Goal: Communication & Community: Share content

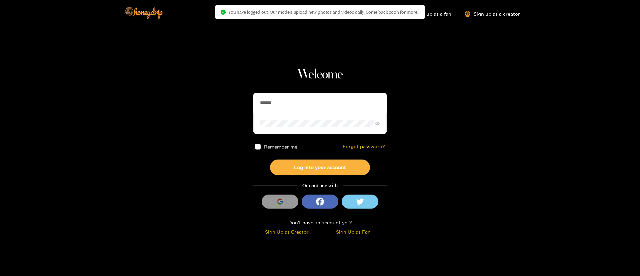
click at [301, 102] on input "*******" at bounding box center [319, 103] width 133 height 20
type input "********"
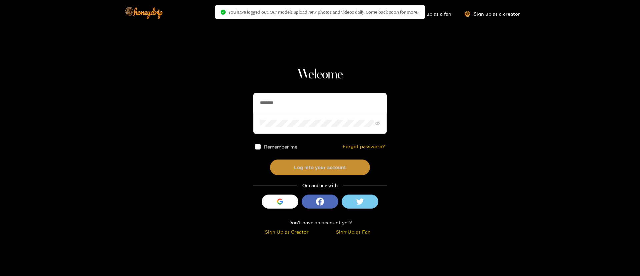
click at [308, 164] on button "Log into your account" at bounding box center [320, 167] width 100 height 16
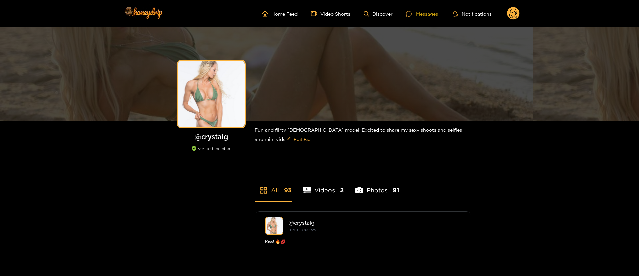
click at [423, 13] on div "Messages" at bounding box center [422, 14] width 32 height 8
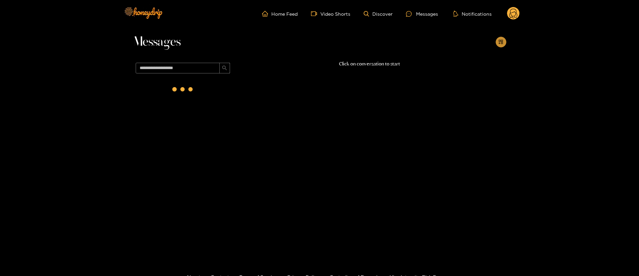
click at [501, 41] on icon "appstore-add" at bounding box center [501, 42] width 4 height 4
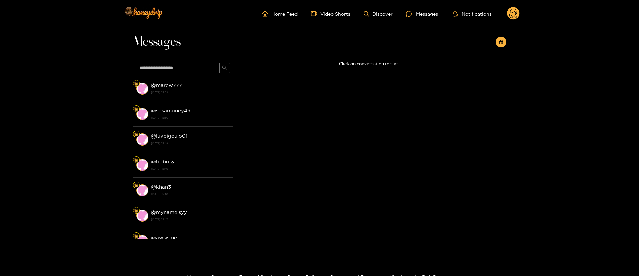
click at [395, 148] on div "Click on conversation to start" at bounding box center [369, 148] width 273 height 176
drag, startPoint x: 385, startPoint y: 42, endPoint x: 405, endPoint y: 34, distance: 21.2
click at [385, 42] on div "Messages" at bounding box center [319, 43] width 373 height 33
click at [497, 44] on button "button" at bounding box center [501, 42] width 11 height 11
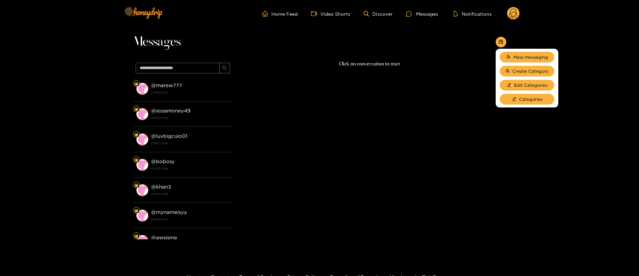
click at [510, 6] on div "Home Feed Video Shorts Discover Messages Notifications 0 videos discover messag…" at bounding box center [320, 13] width 400 height 27
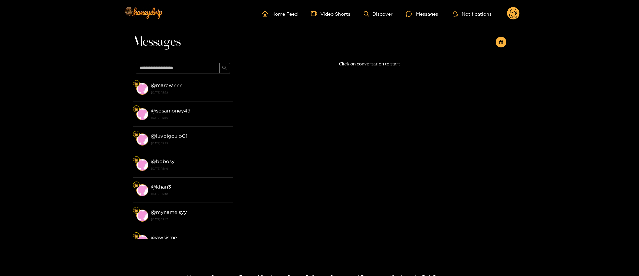
click at [512, 11] on circle at bounding box center [513, 13] width 13 height 13
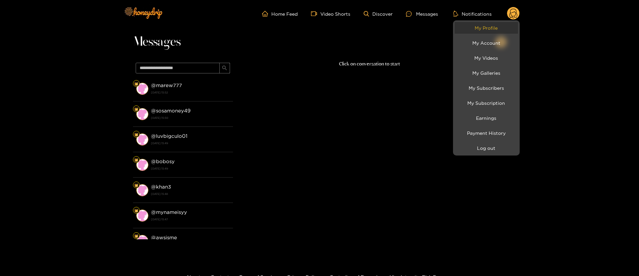
click at [500, 29] on link "My Profile" at bounding box center [486, 28] width 63 height 12
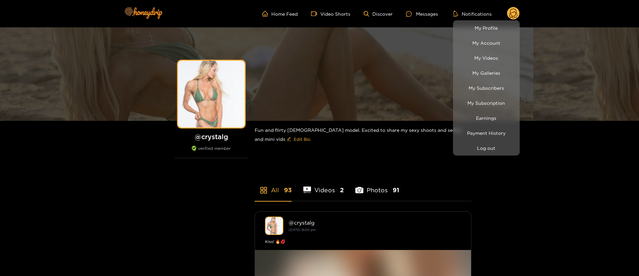
click at [422, 16] on div at bounding box center [319, 138] width 639 height 276
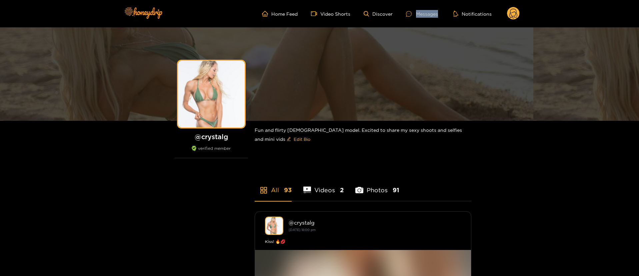
click at [422, 15] on div "Messages" at bounding box center [422, 14] width 32 height 8
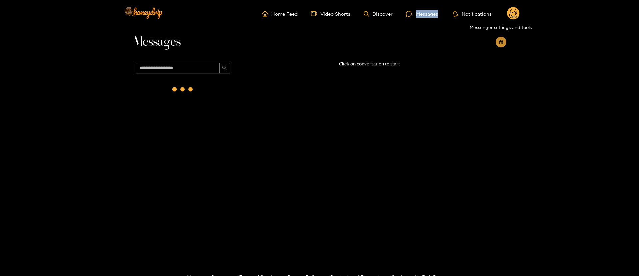
click at [502, 41] on icon "appstore-add" at bounding box center [501, 42] width 4 height 4
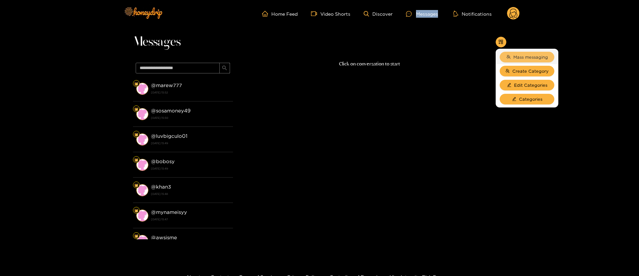
click at [530, 53] on button "Mass messaging" at bounding box center [527, 57] width 55 height 11
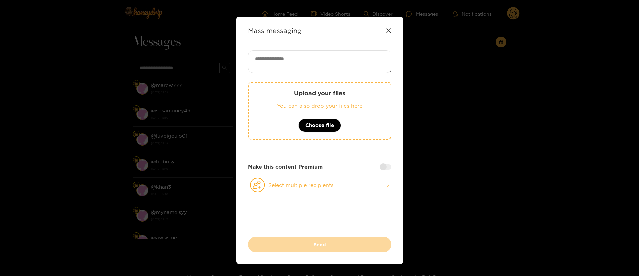
click at [340, 65] on textarea at bounding box center [319, 61] width 143 height 23
paste textarea "**********"
type textarea "**********"
click at [324, 132] on div "Upload your files You can also drop your files here Choose file" at bounding box center [319, 110] width 143 height 57
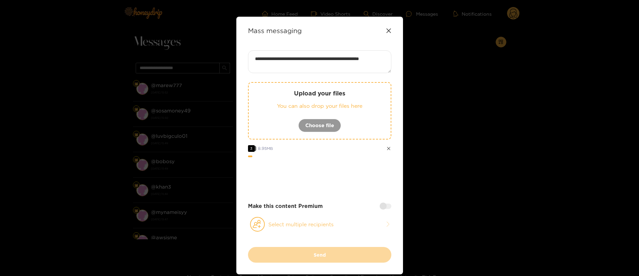
click at [299, 231] on button "Select multiple recipients" at bounding box center [319, 223] width 143 height 15
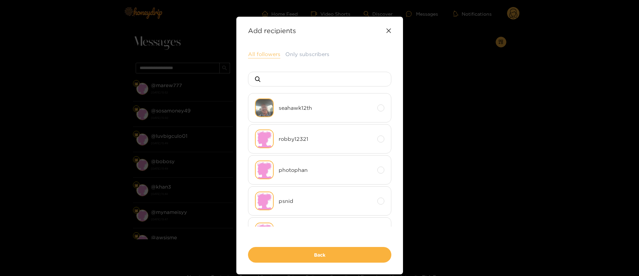
click at [263, 52] on button "All followers" at bounding box center [264, 54] width 32 height 8
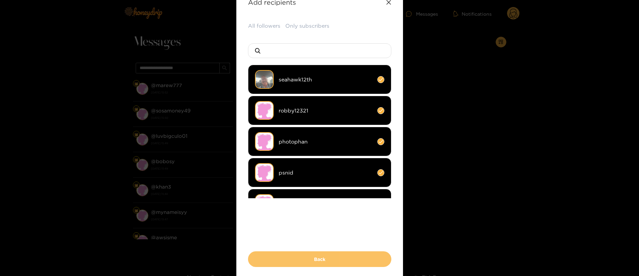
scroll to position [50, 0]
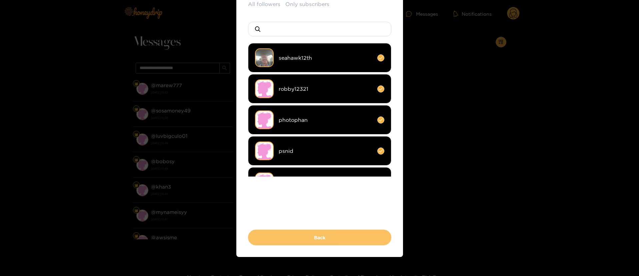
click at [327, 234] on button "Back" at bounding box center [319, 237] width 143 height 16
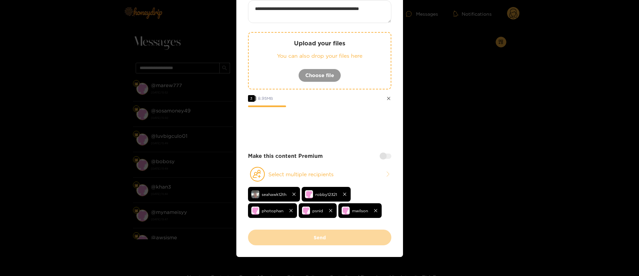
click at [388, 158] on div at bounding box center [386, 155] width 12 height 5
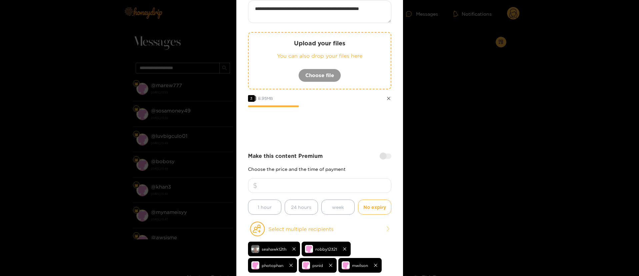
click at [363, 185] on input "number" at bounding box center [319, 185] width 143 height 15
type input "**"
click at [376, 125] on div at bounding box center [319, 125] width 143 height 27
click at [364, 138] on div at bounding box center [319, 125] width 143 height 27
click at [376, 124] on div at bounding box center [319, 125] width 143 height 27
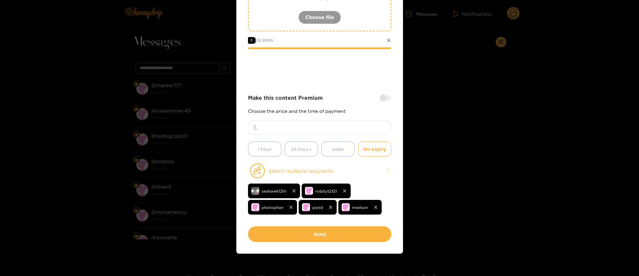
scroll to position [112, 0]
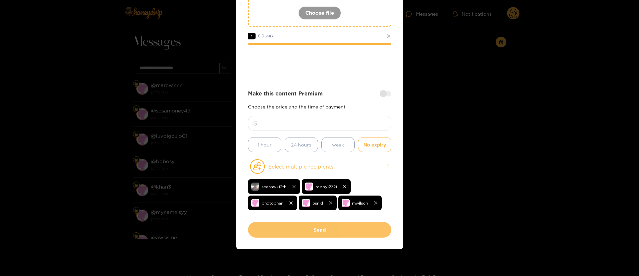
click at [312, 227] on button "Send" at bounding box center [319, 230] width 143 height 16
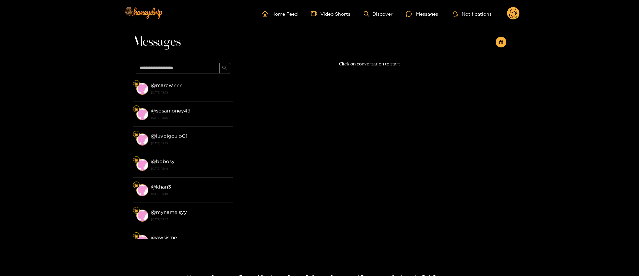
drag, startPoint x: 513, startPoint y: 20, endPoint x: 513, endPoint y: 12, distance: 8.0
click at [513, 19] on div "Home Feed Video Shorts Discover Messages Notifications 0 videos discover messag…" at bounding box center [320, 13] width 400 height 27
click at [513, 12] on circle at bounding box center [513, 13] width 13 height 13
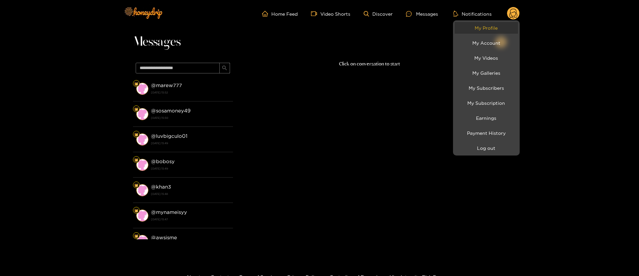
click at [499, 28] on link "My Profile" at bounding box center [486, 28] width 63 height 12
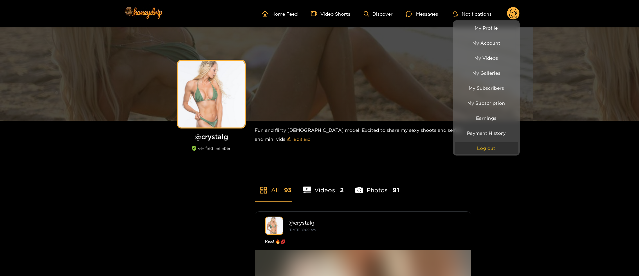
click at [484, 146] on button "Log out" at bounding box center [486, 148] width 63 height 12
